Goal: Task Accomplishment & Management: Complete application form

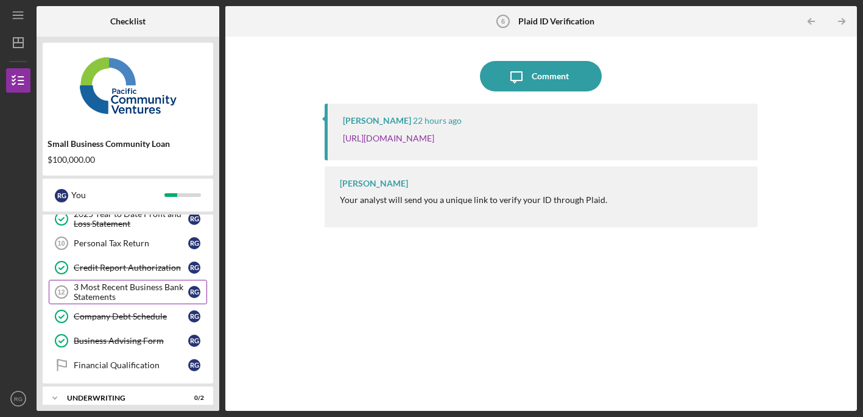
scroll to position [149, 0]
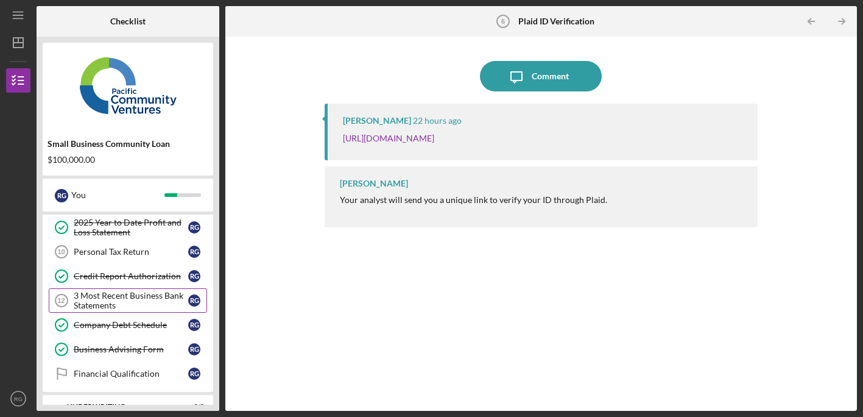
click at [136, 295] on div "3 Most Recent Business Bank Statements" at bounding box center [131, 299] width 114 height 19
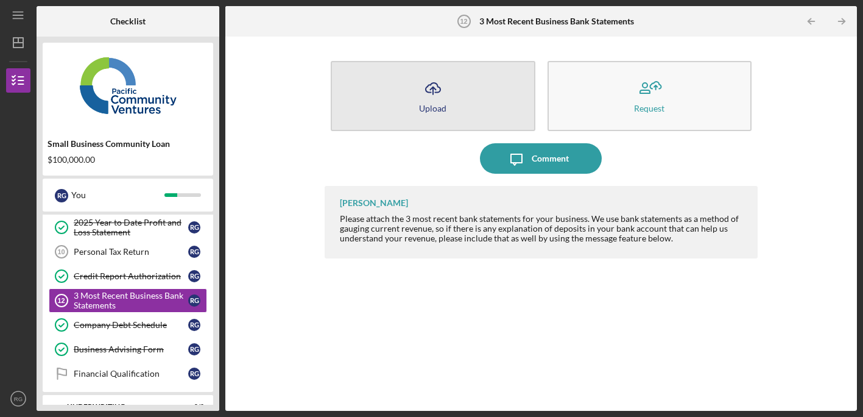
click at [446, 90] on icon "Icon/Upload" at bounding box center [433, 88] width 30 height 30
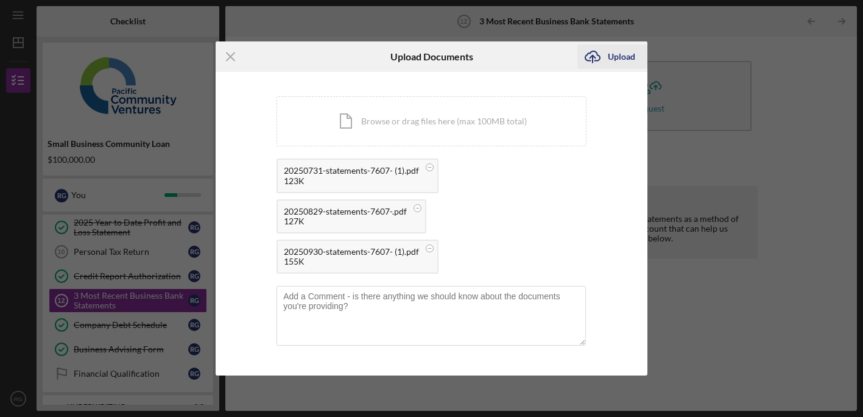
click at [614, 57] on div "Upload" at bounding box center [621, 56] width 27 height 24
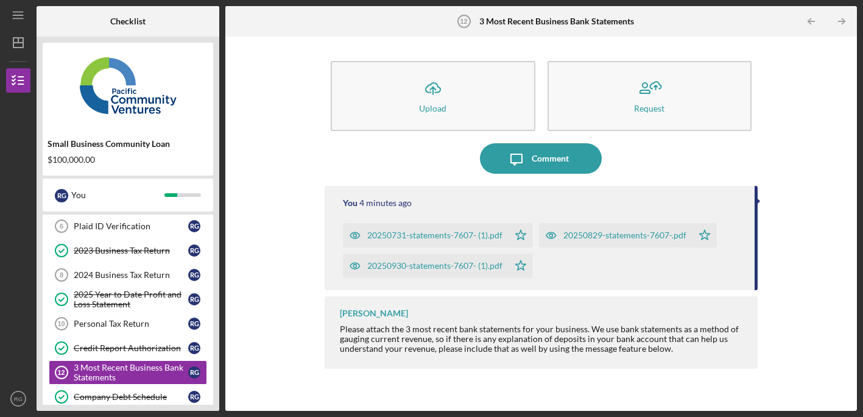
scroll to position [76, 0]
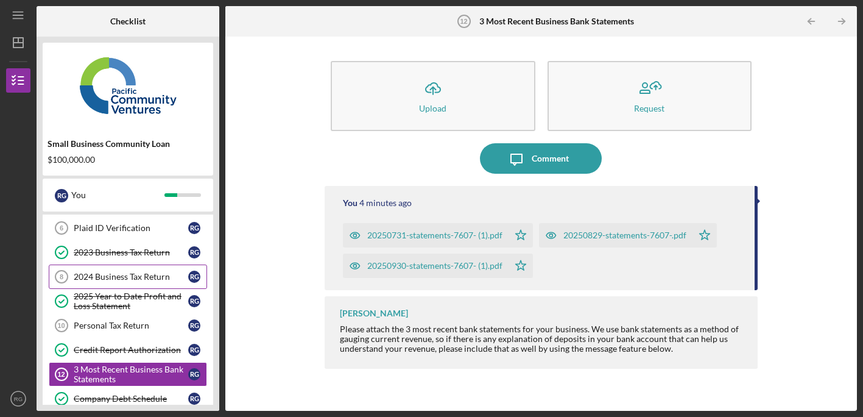
click at [139, 274] on div "2024 Business Tax Return" at bounding box center [131, 277] width 114 height 10
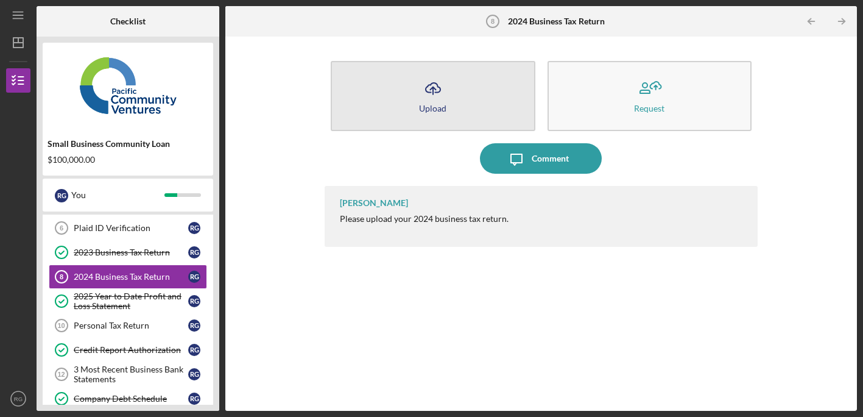
click at [433, 97] on icon "Icon/Upload" at bounding box center [433, 88] width 30 height 30
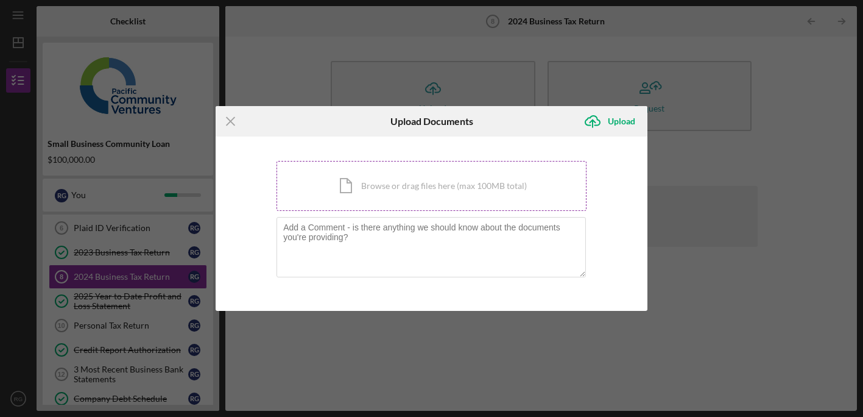
click at [380, 189] on div "Icon/Document Browse or drag files here (max 100MB total) Tap to choose files o…" at bounding box center [431, 186] width 310 height 50
click at [413, 186] on div "Icon/Document Browse or drag files here (max 100MB total) Tap to choose files o…" at bounding box center [431, 186] width 310 height 50
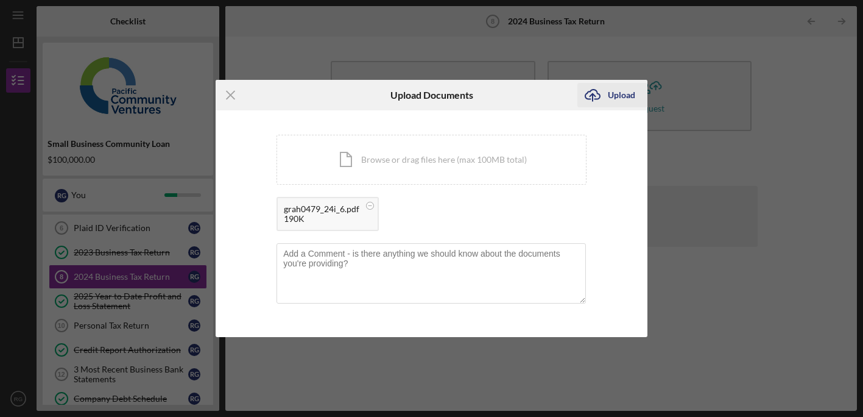
click at [615, 94] on div "Upload" at bounding box center [621, 95] width 27 height 24
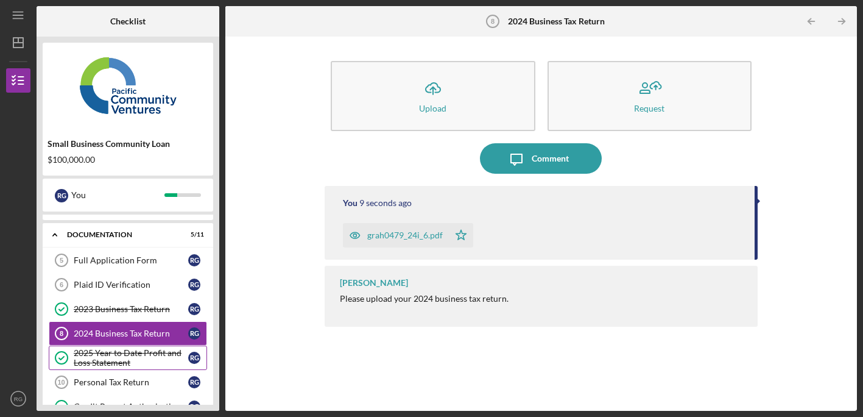
scroll to position [20, 0]
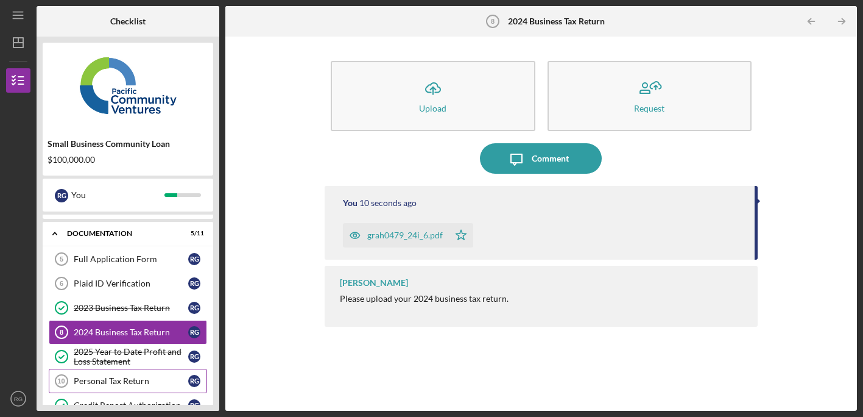
click at [157, 376] on div "Personal Tax Return" at bounding box center [131, 381] width 114 height 10
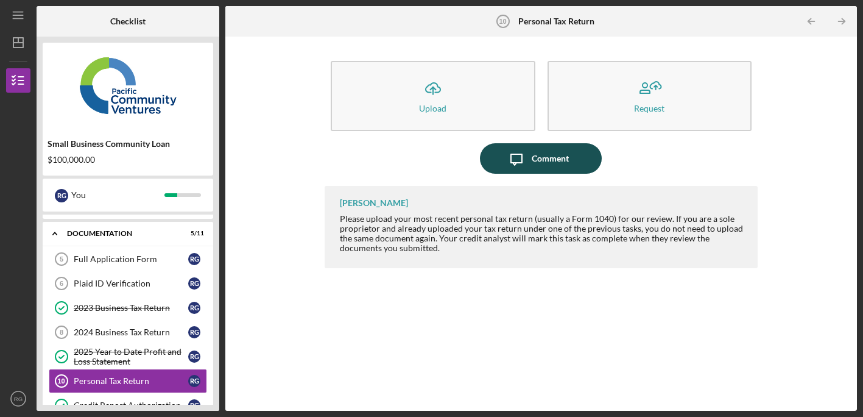
click at [539, 157] on div "Comment" at bounding box center [550, 158] width 37 height 30
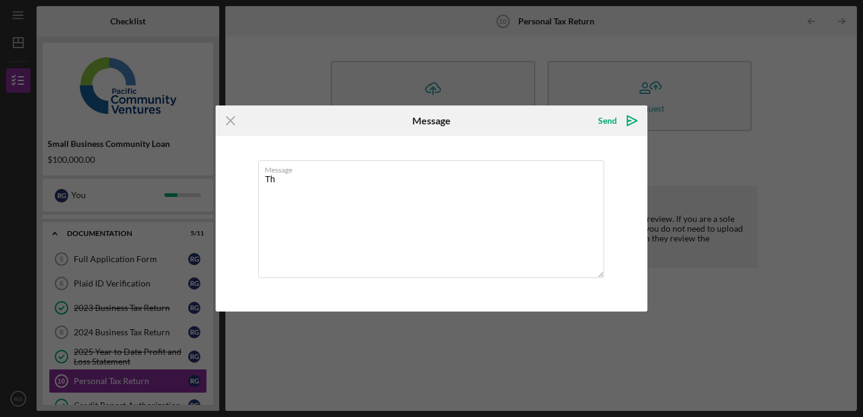
type textarea "T"
type textarea "Persoal Taxes are included in my Uploaded Tax return. Thanks"
click at [603, 118] on div "Send" at bounding box center [607, 120] width 19 height 24
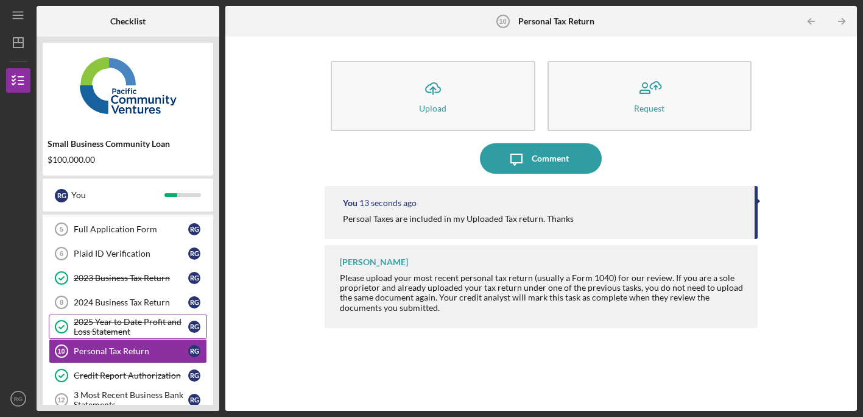
scroll to position [41, 0]
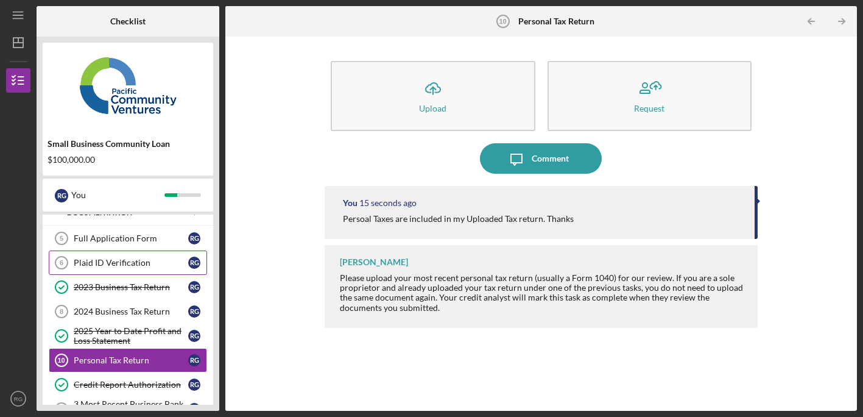
click at [141, 262] on div "Plaid ID Verification" at bounding box center [131, 263] width 114 height 10
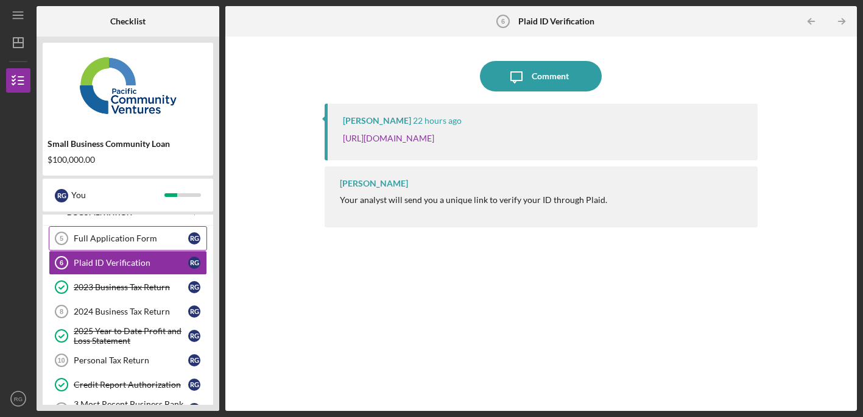
click at [127, 230] on link "Full Application Form 5 Full Application Form R G" at bounding box center [128, 238] width 158 height 24
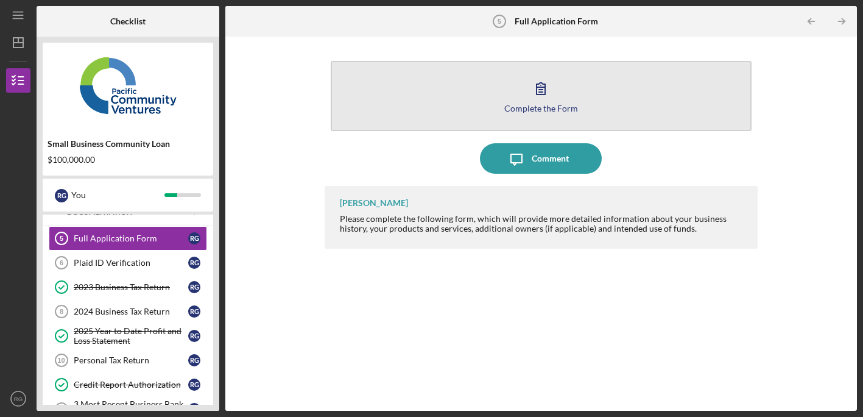
click at [536, 100] on icon "button" at bounding box center [541, 88] width 30 height 30
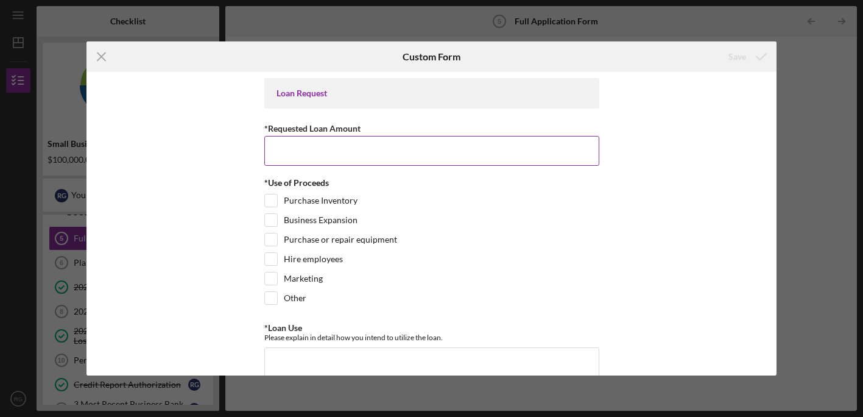
click at [368, 150] on input "*Requested Loan Amount" at bounding box center [431, 150] width 335 height 29
type input "$100,000"
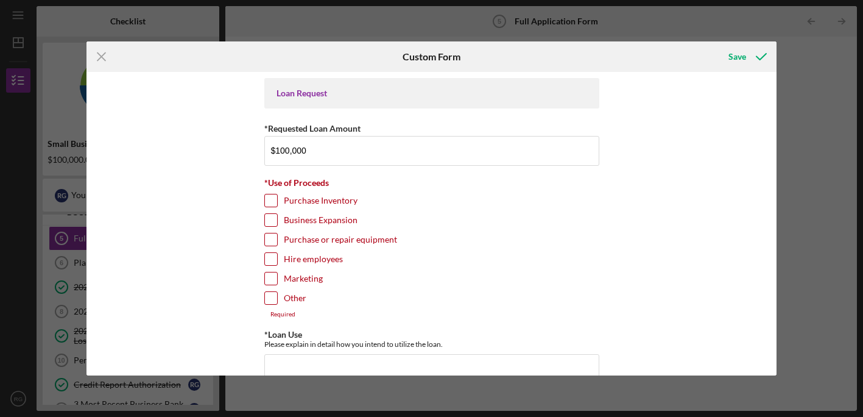
click at [270, 200] on input "Purchase Inventory" at bounding box center [271, 200] width 12 height 12
checkbox input "true"
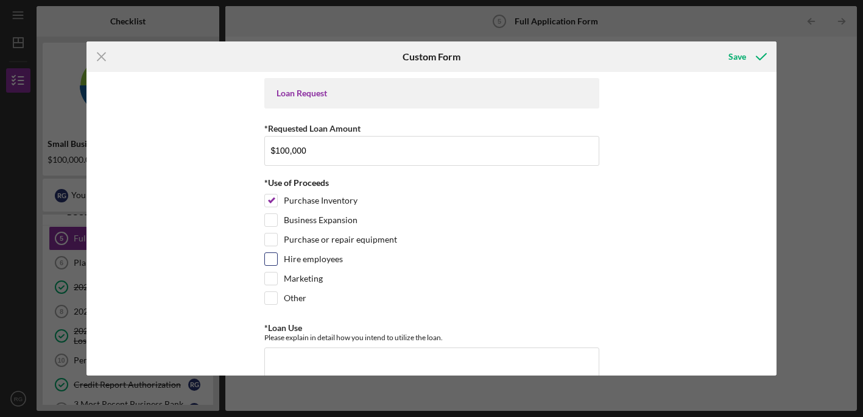
click at [271, 258] on input "Hire employees" at bounding box center [271, 259] width 12 height 12
checkbox input "true"
click at [267, 278] on input "Marketing" at bounding box center [271, 278] width 12 height 12
checkbox input "true"
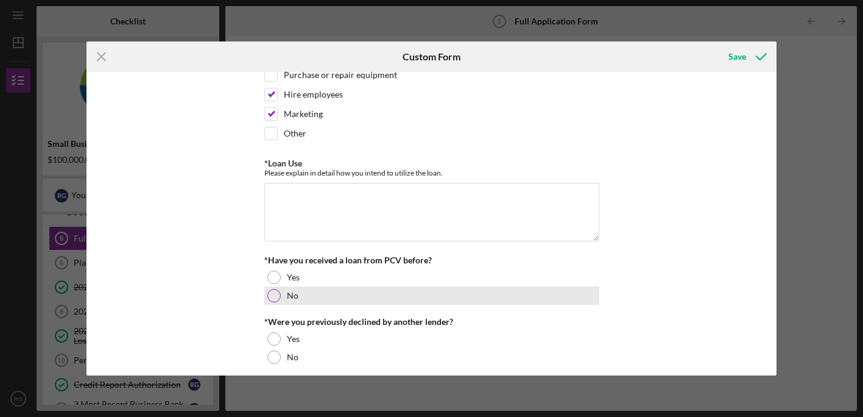
scroll to position [172, 0]
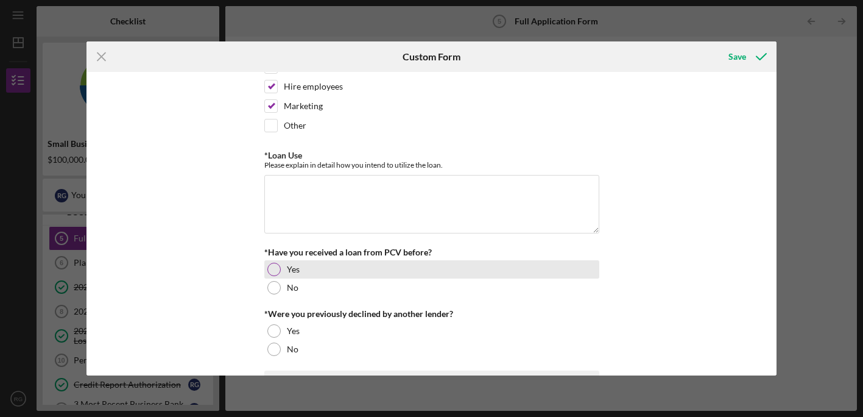
click at [272, 267] on div at bounding box center [273, 268] width 13 height 13
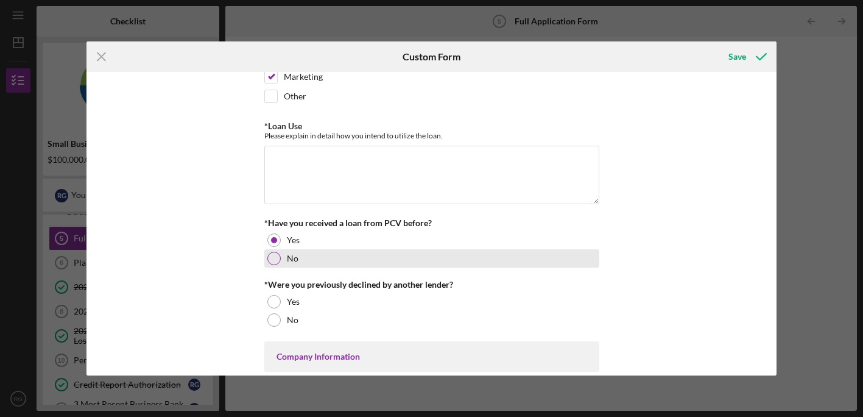
scroll to position [204, 0]
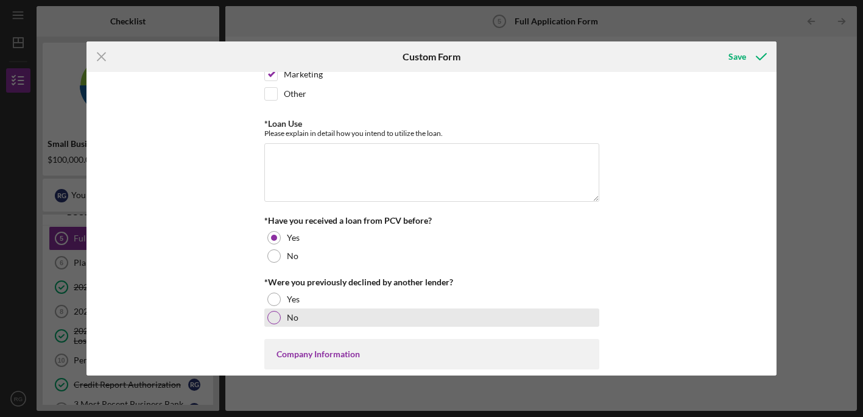
click at [275, 315] on div at bounding box center [273, 317] width 13 height 13
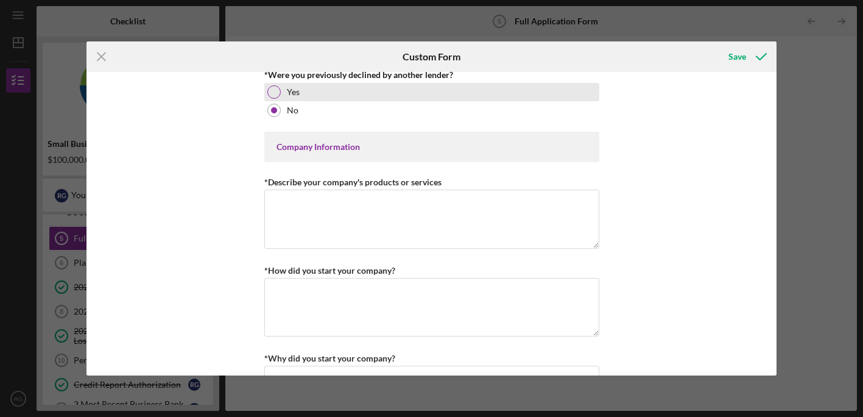
scroll to position [411, 0]
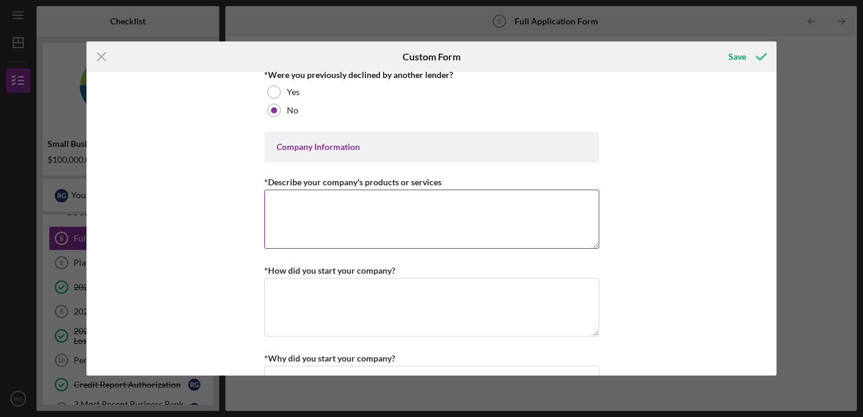
click at [320, 211] on textarea "*Describe your company's products or services" at bounding box center [431, 218] width 335 height 58
click at [325, 295] on textarea "*How did you start your company?" at bounding box center [431, 307] width 335 height 58
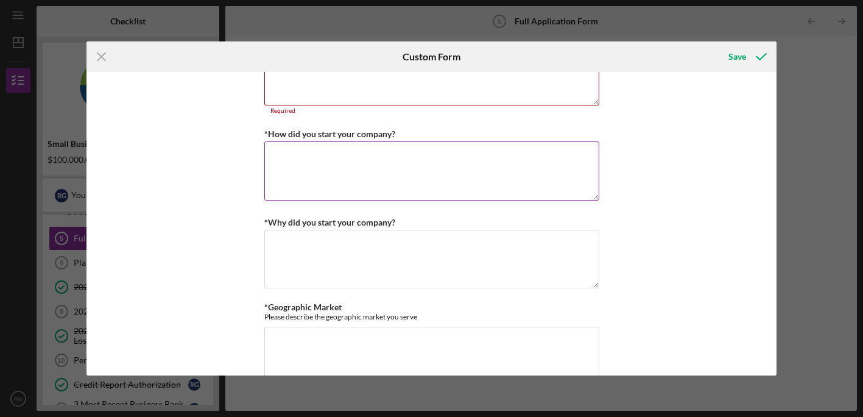
scroll to position [554, 0]
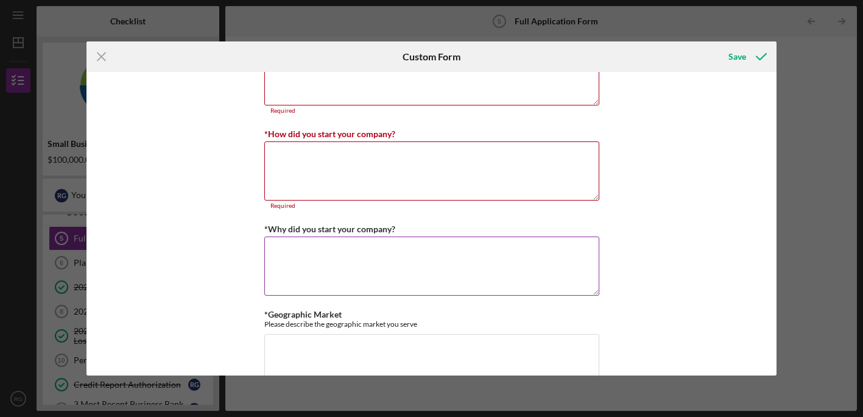
click at [322, 248] on textarea "*Why did you start your company?" at bounding box center [431, 265] width 335 height 58
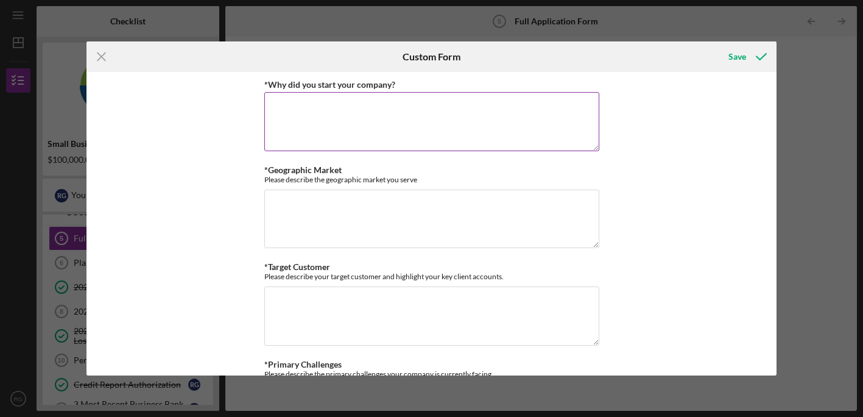
scroll to position [702, 0]
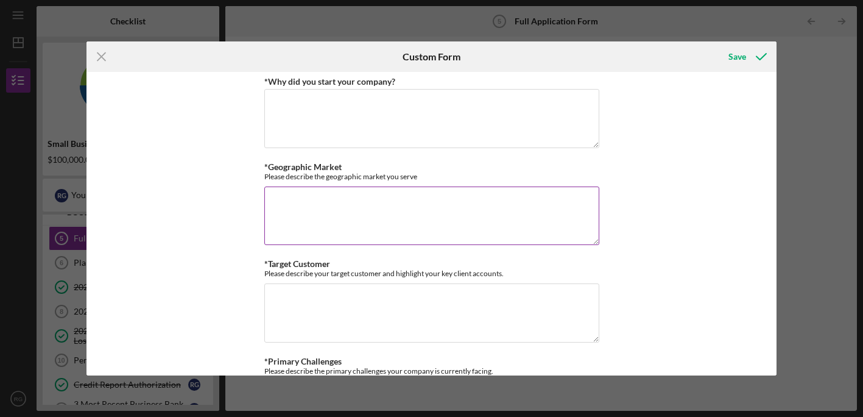
click at [319, 217] on textarea "*Geographic Market" at bounding box center [431, 215] width 335 height 58
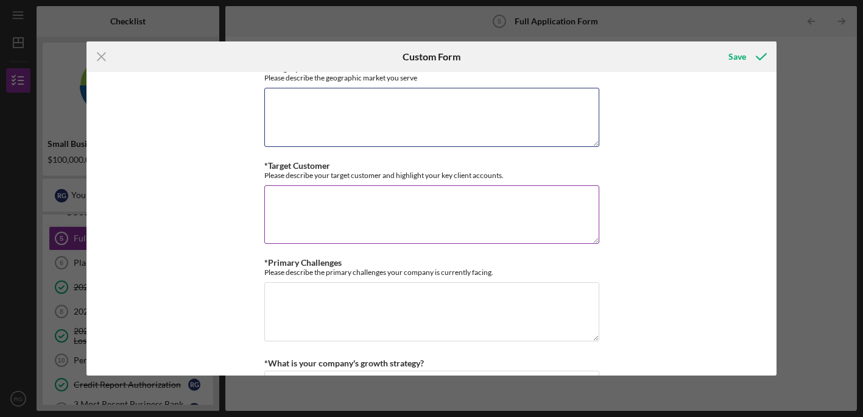
scroll to position [823, 0]
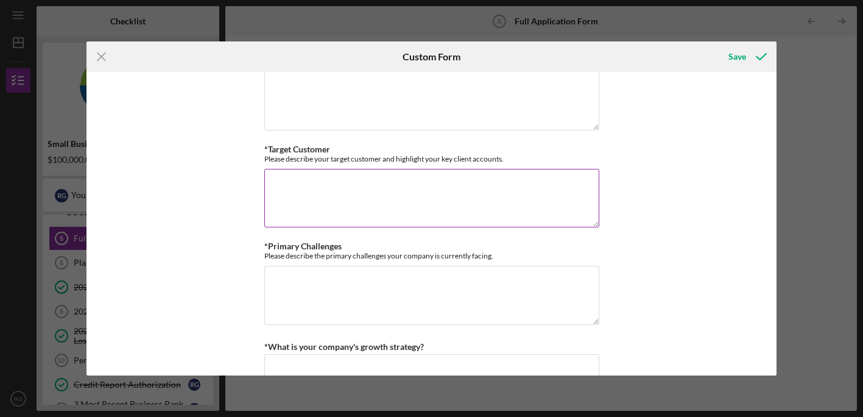
click at [315, 197] on textarea "*Target Customer" at bounding box center [431, 198] width 335 height 58
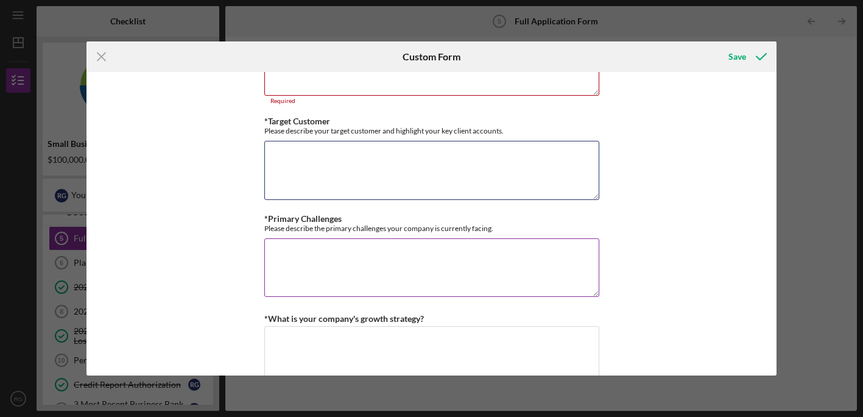
scroll to position [860, 0]
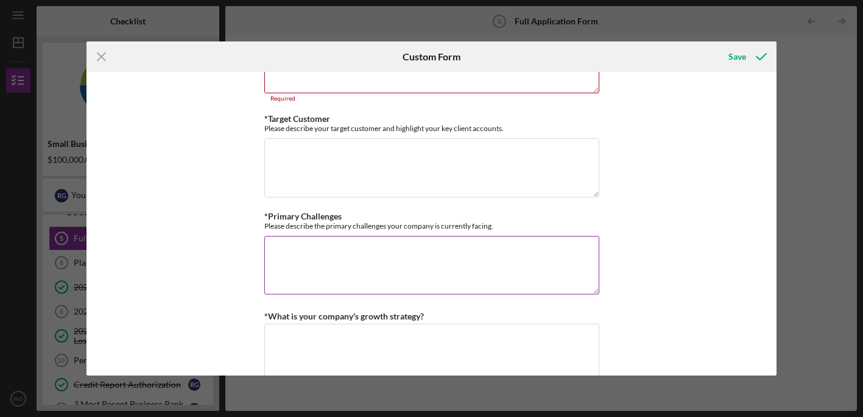
click at [323, 256] on textarea "*Primary Challenges" at bounding box center [431, 265] width 335 height 58
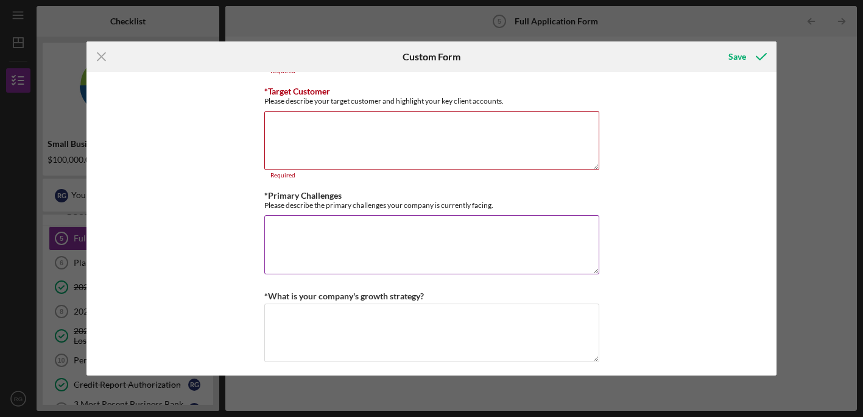
scroll to position [1048, 0]
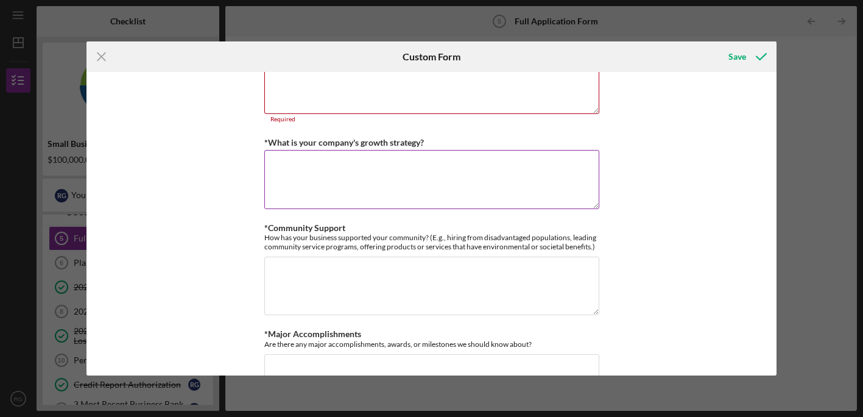
click at [321, 172] on textarea "*What is your company's growth strategy?" at bounding box center [431, 179] width 335 height 58
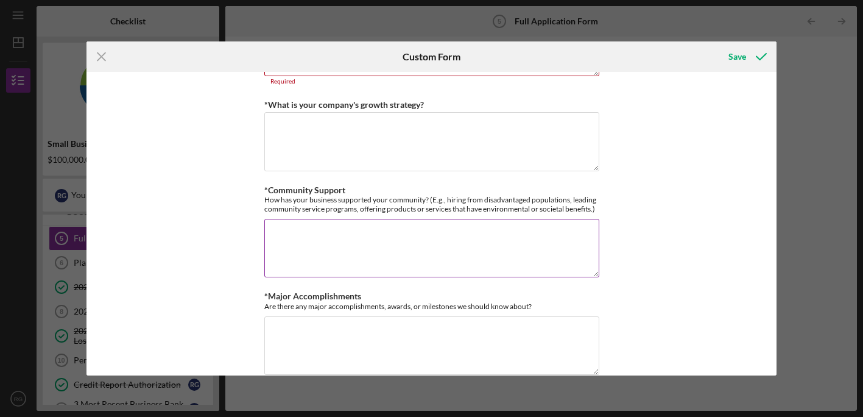
click at [333, 261] on textarea "*Community Support" at bounding box center [431, 248] width 335 height 58
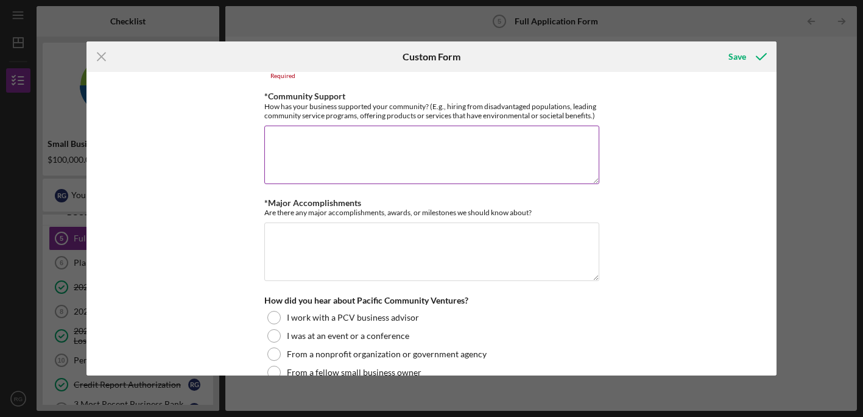
scroll to position [1200, 0]
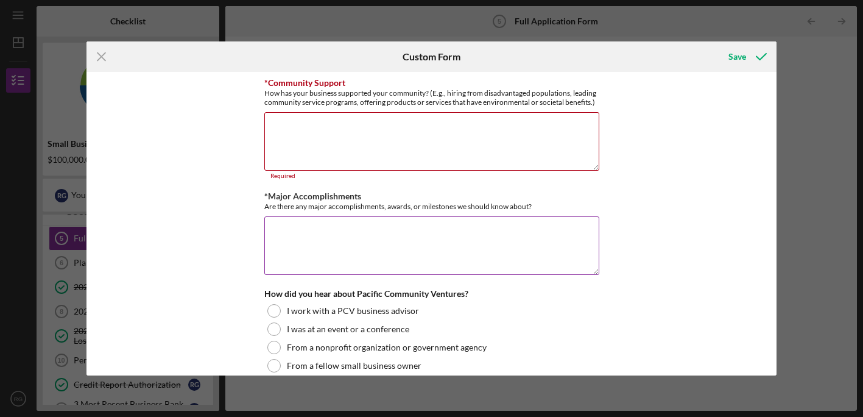
click at [325, 243] on textarea "*Major Accomplishments" at bounding box center [431, 245] width 335 height 58
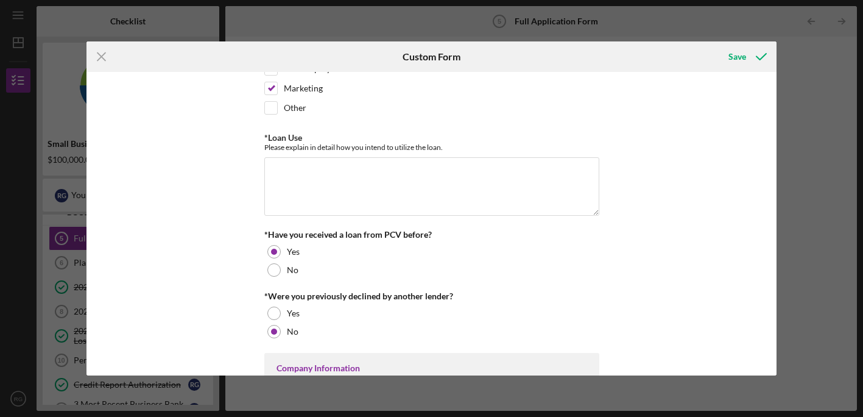
scroll to position [0, 0]
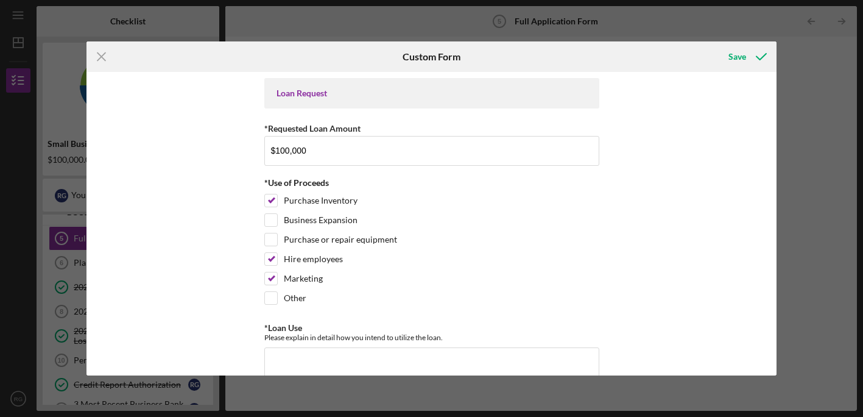
click at [831, 73] on div "Icon/Menu Close Custom Form Save Loan Request *Requested Loan Amount $100,000 *…" at bounding box center [431, 208] width 863 height 417
